Goal: Download file/media

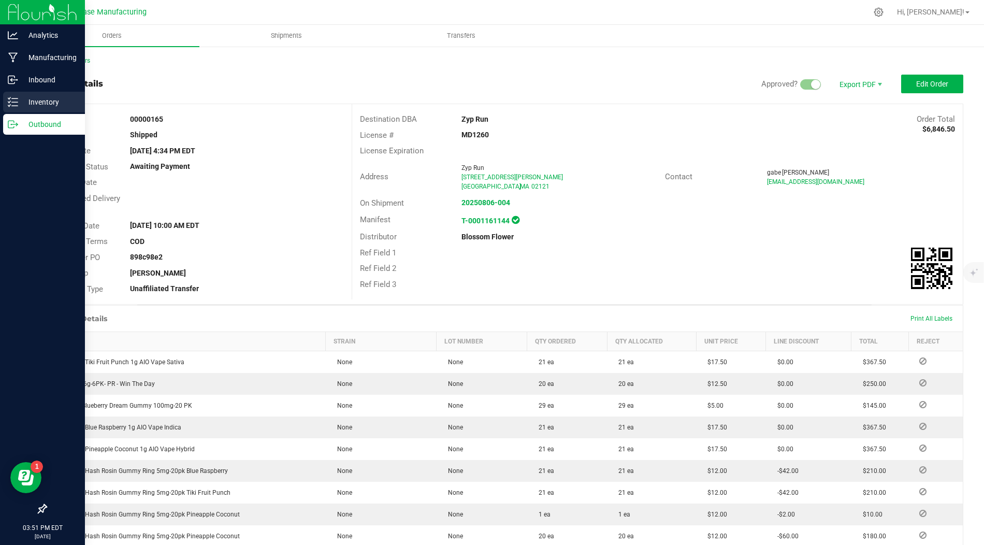
scroll to position [19, 0]
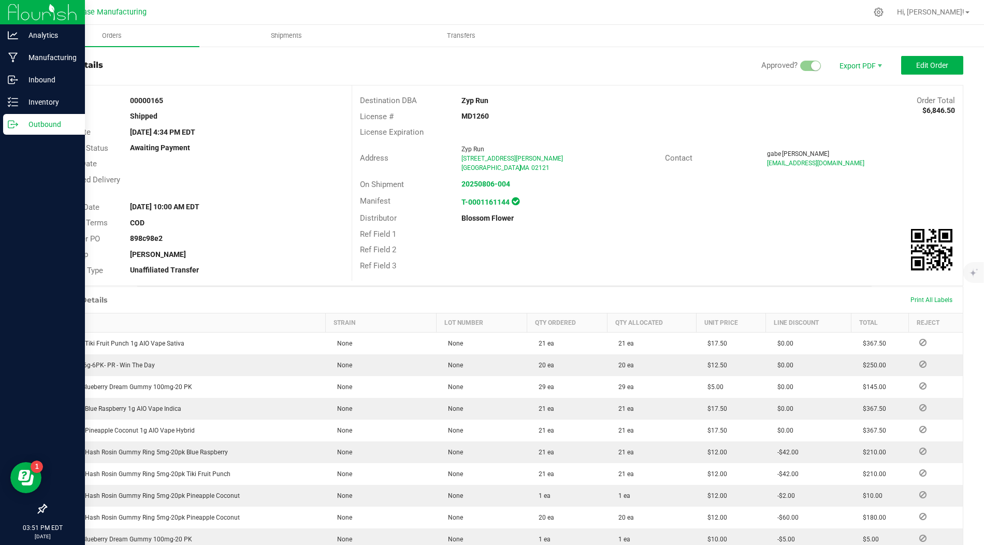
click at [42, 124] on p "Outbound" at bounding box center [49, 124] width 62 height 12
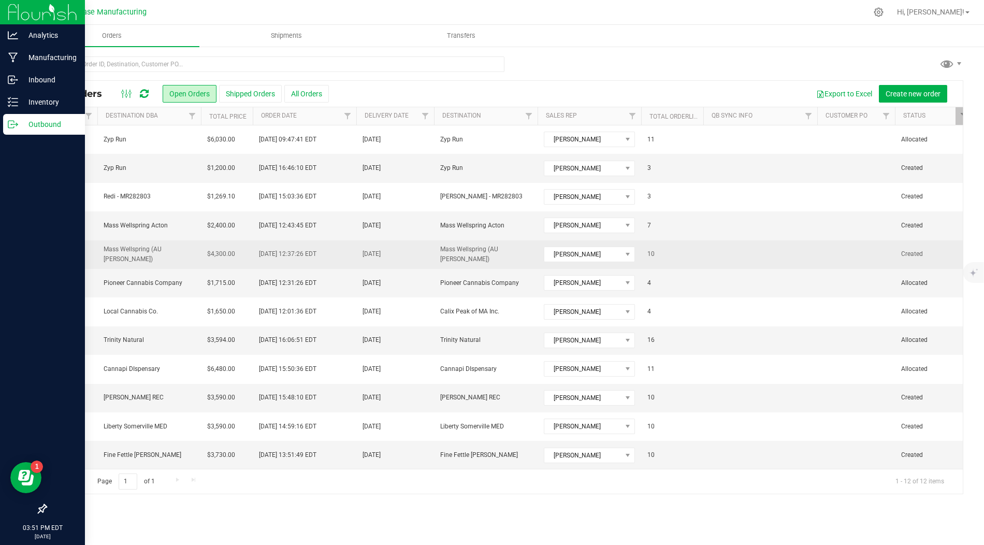
scroll to position [0, 114]
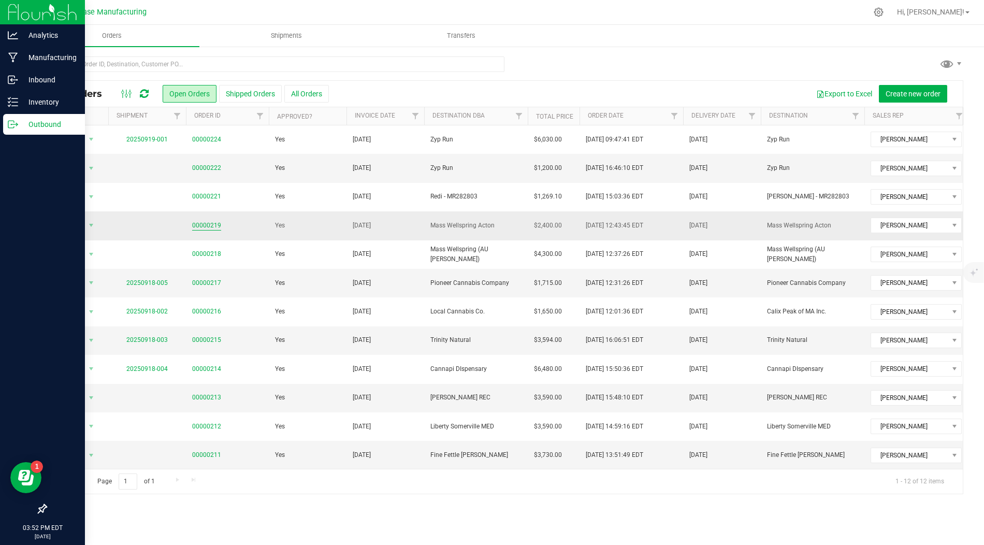
click at [203, 222] on link "00000219" at bounding box center [206, 226] width 29 height 10
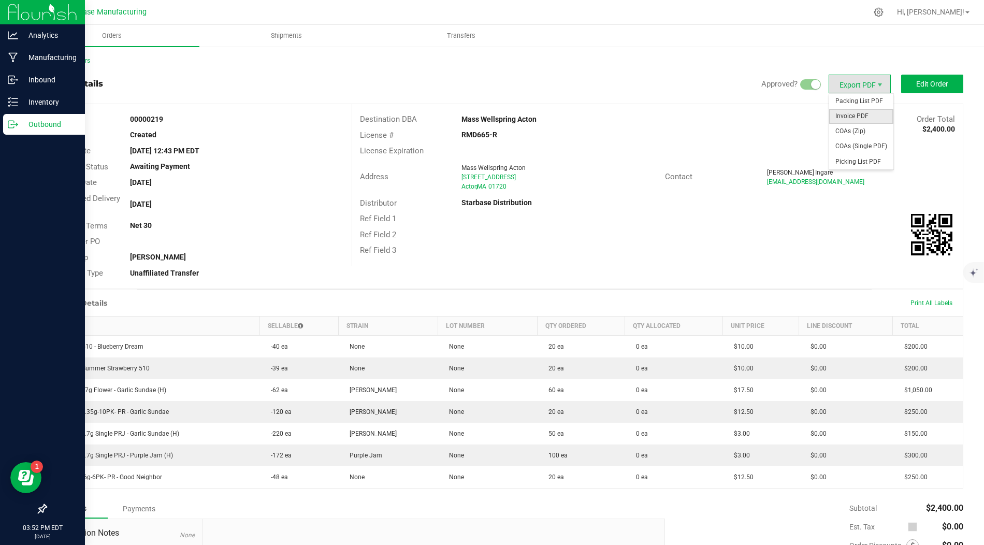
click at [870, 116] on span "Invoice PDF" at bounding box center [861, 116] width 64 height 15
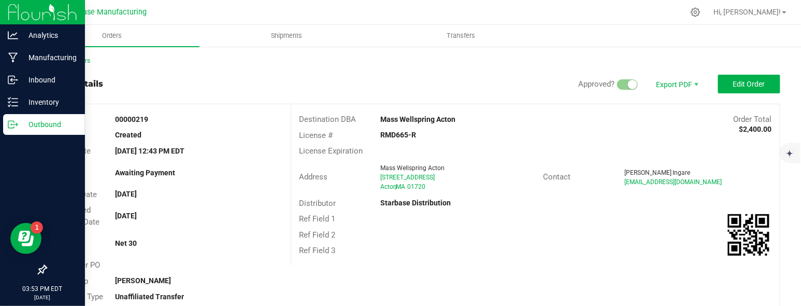
click at [13, 122] on icon at bounding box center [13, 124] width 10 height 10
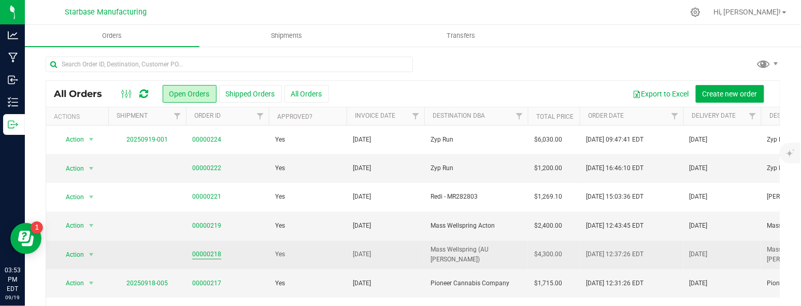
click at [210, 251] on link "00000218" at bounding box center [206, 254] width 29 height 10
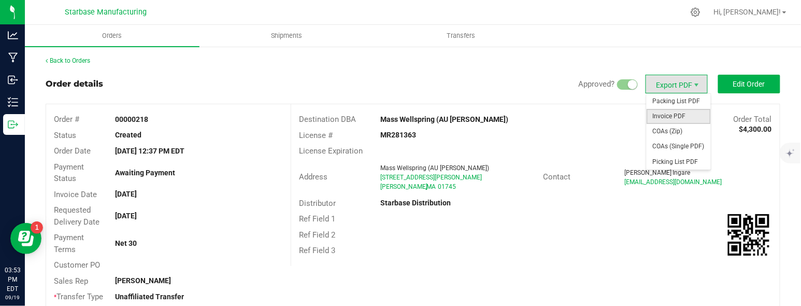
click at [682, 115] on span "Invoice PDF" at bounding box center [678, 116] width 64 height 15
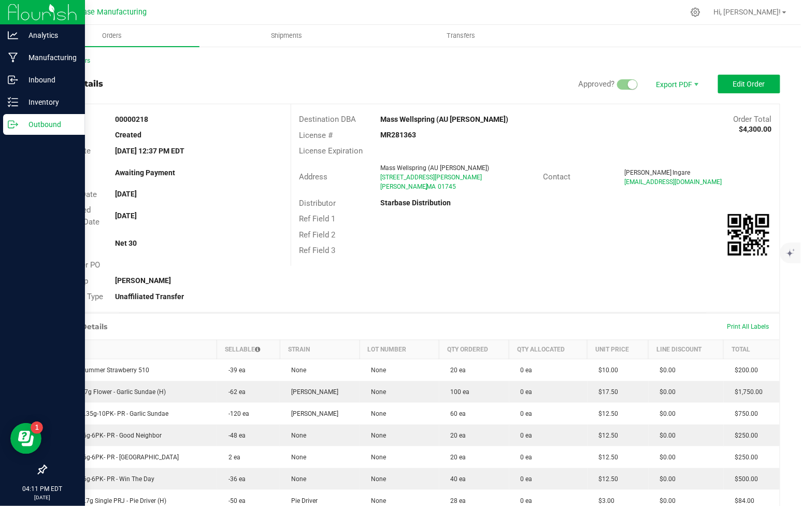
click at [23, 124] on p "Outbound" at bounding box center [49, 124] width 62 height 12
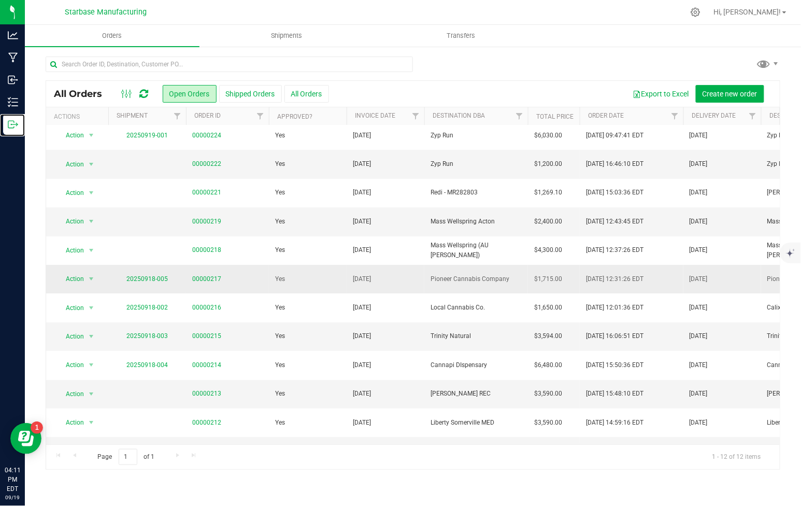
scroll to position [0, 8]
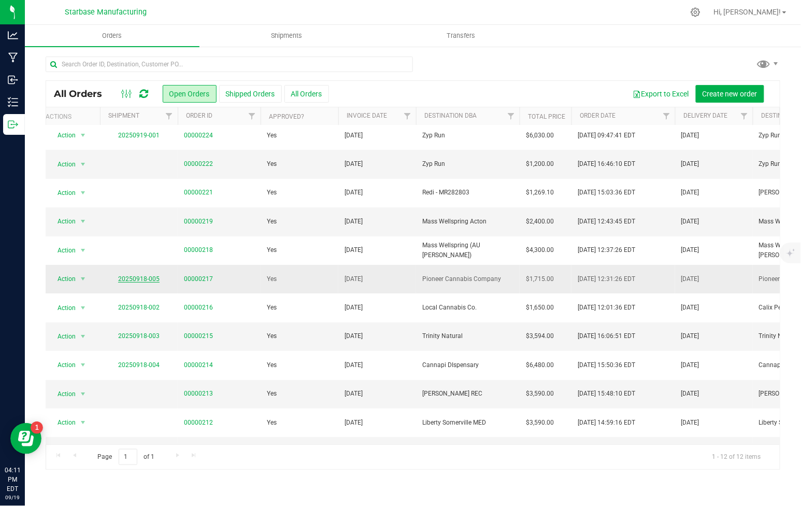
click at [140, 277] on link "20250918-005" at bounding box center [138, 278] width 41 height 7
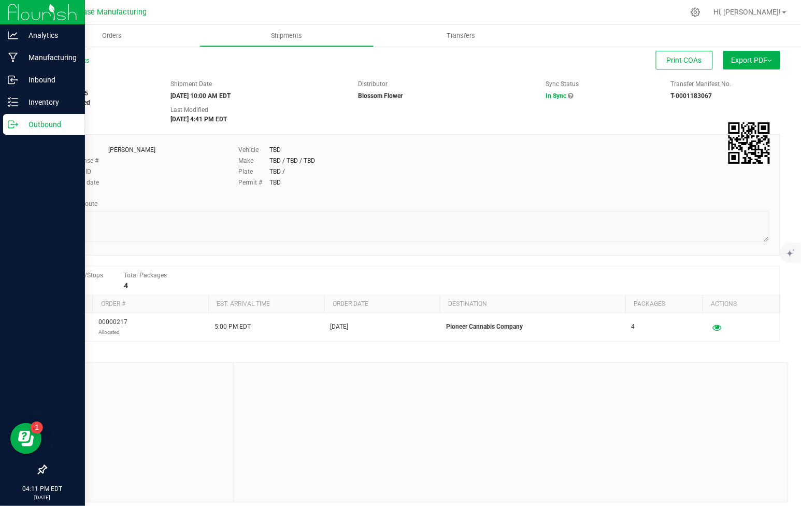
click at [10, 124] on icon at bounding box center [13, 124] width 10 height 10
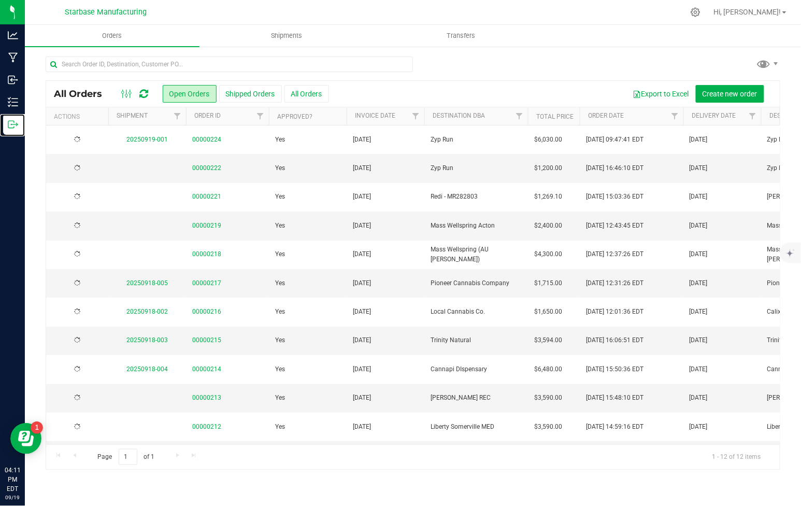
scroll to position [22, 0]
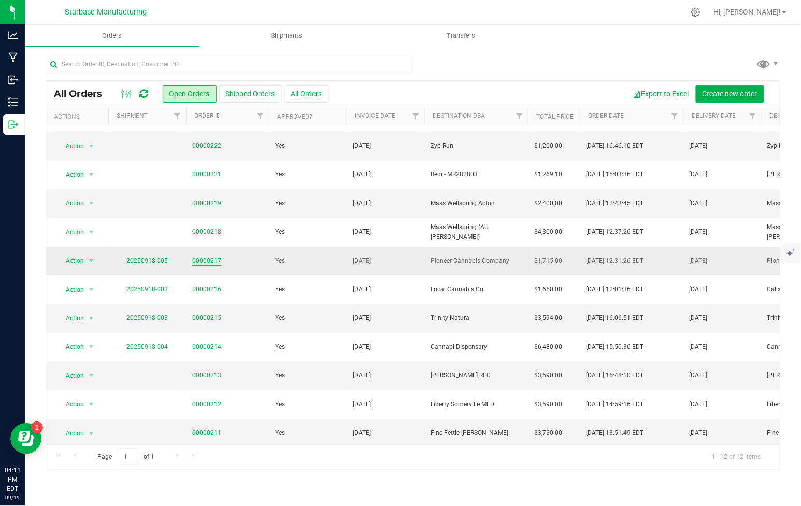
click at [207, 258] on link "00000217" at bounding box center [206, 261] width 29 height 10
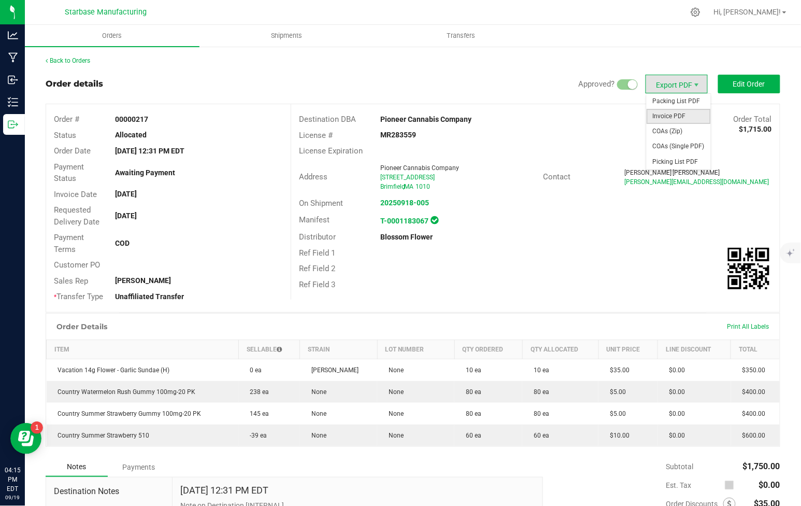
click at [668, 118] on span "Invoice PDF" at bounding box center [678, 116] width 64 height 15
